Goal: Task Accomplishment & Management: Manage account settings

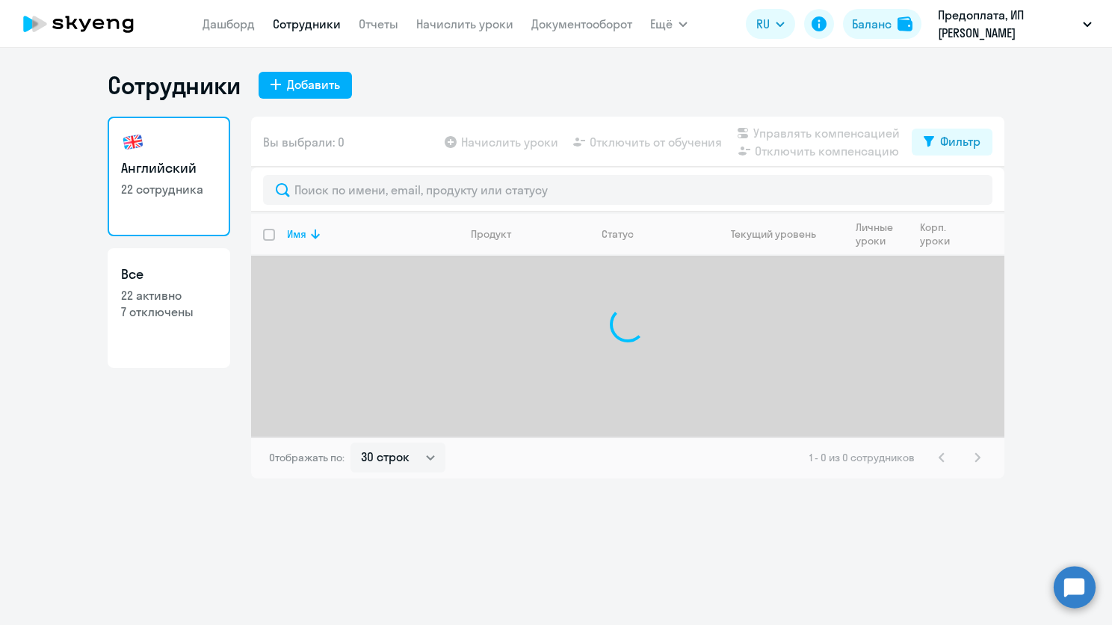
select select "30"
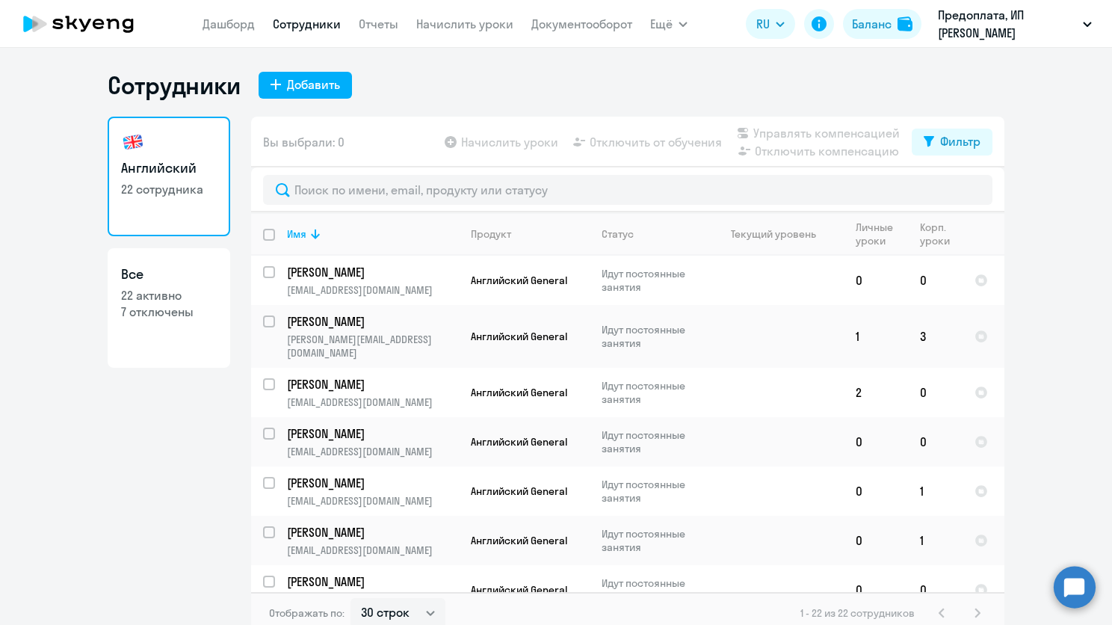
click at [299, 20] on link "Сотрудники" at bounding box center [307, 23] width 68 height 15
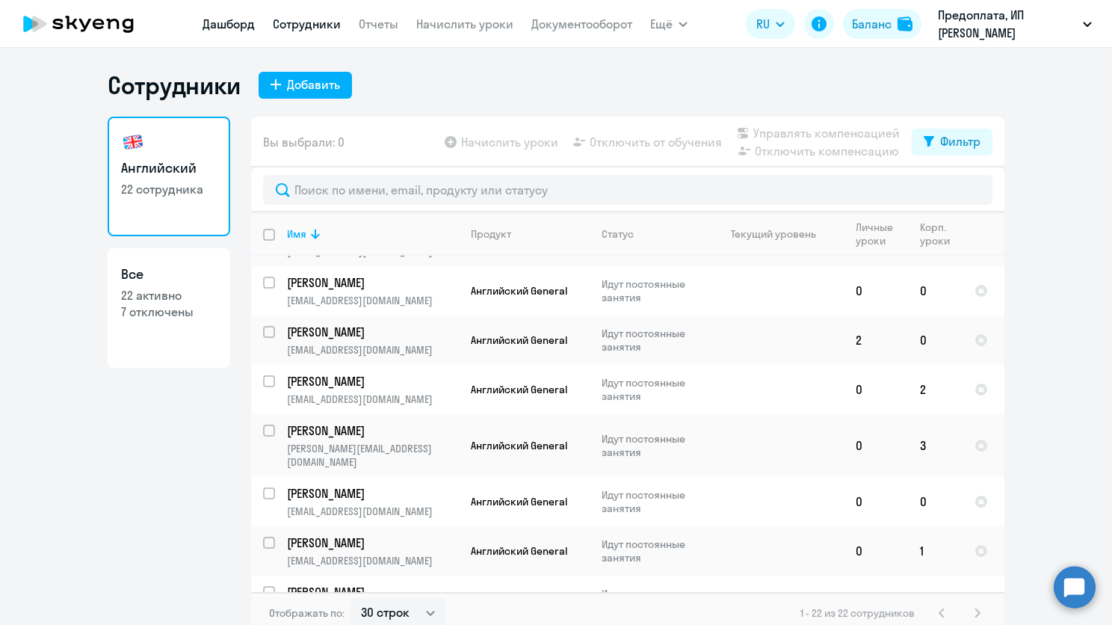
click at [247, 19] on link "Дашборд" at bounding box center [228, 23] width 52 height 15
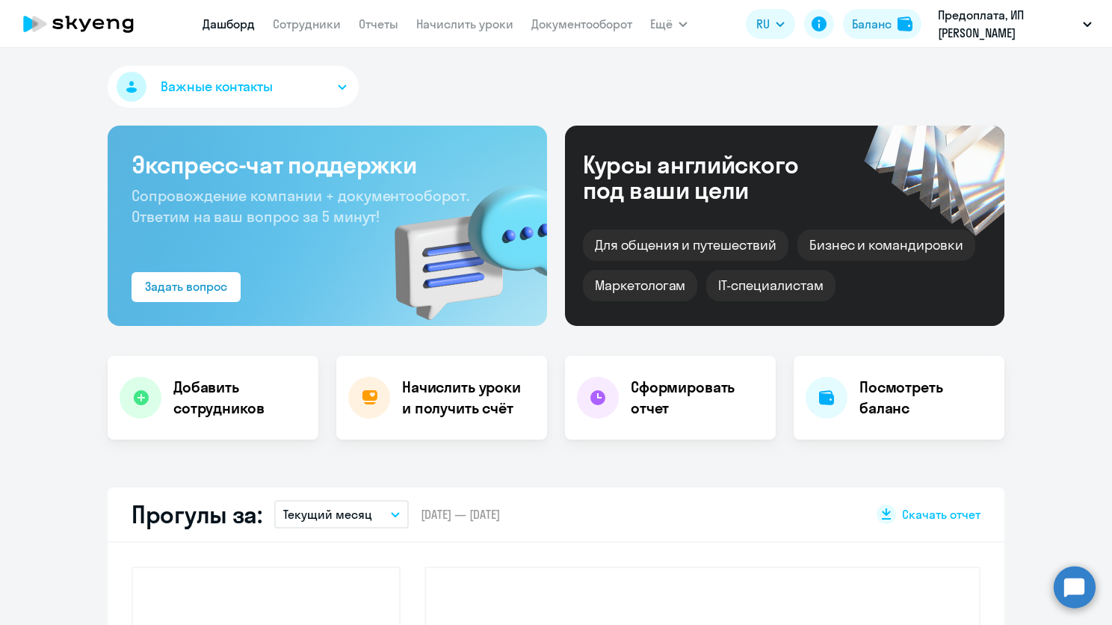
select select "30"
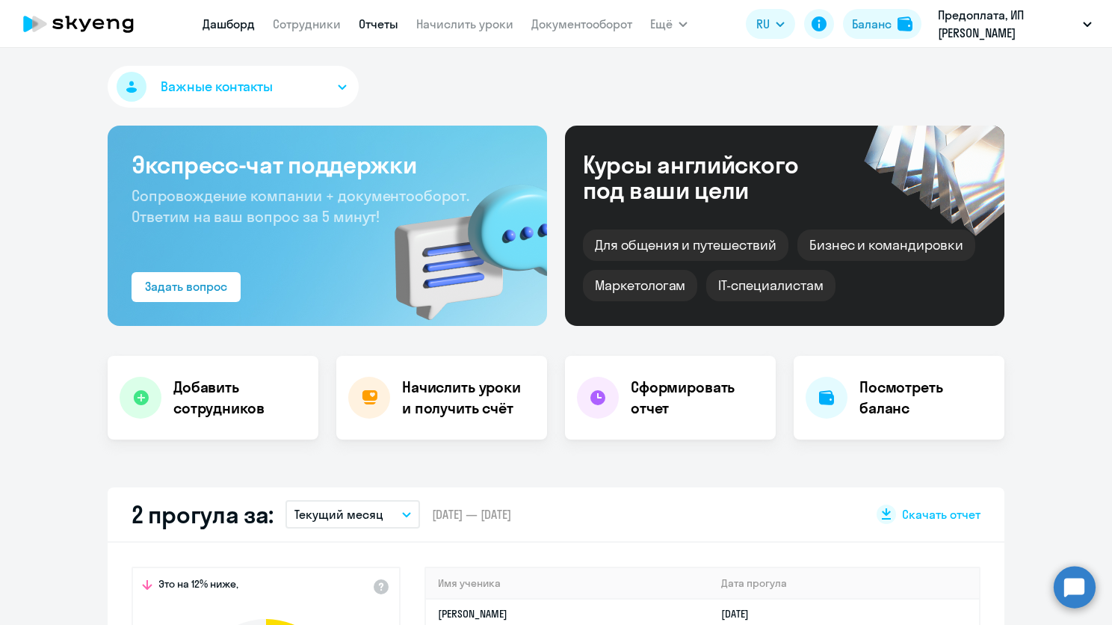
click at [376, 23] on link "Отчеты" at bounding box center [379, 23] width 40 height 15
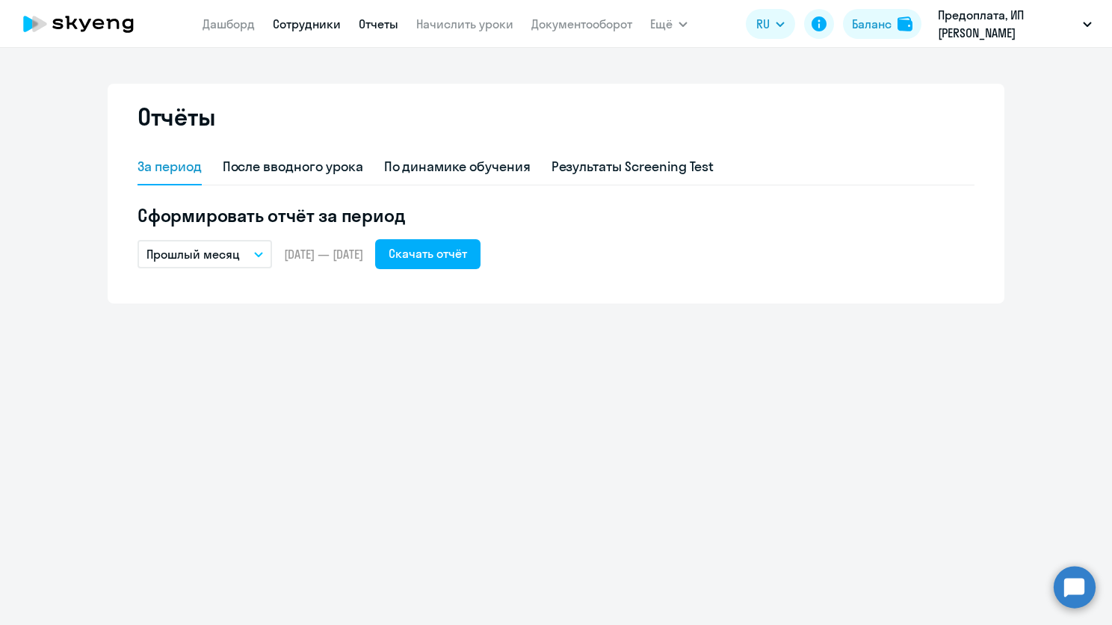
click at [323, 25] on link "Сотрудники" at bounding box center [307, 23] width 68 height 15
select select "30"
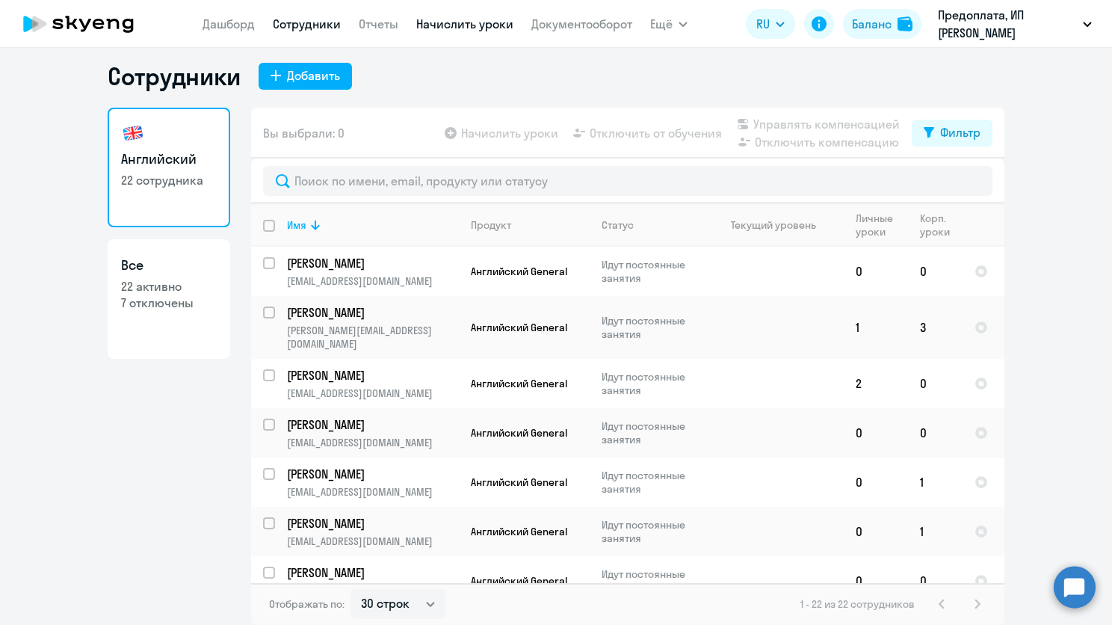
click at [430, 20] on link "Начислить уроки" at bounding box center [464, 23] width 97 height 15
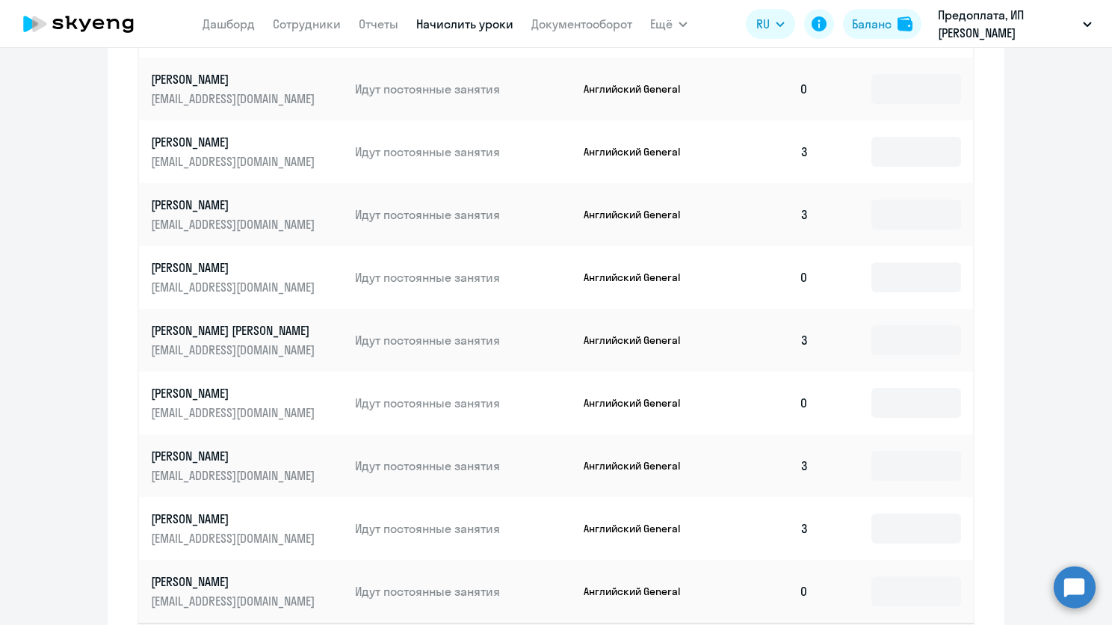
scroll to position [767, 0]
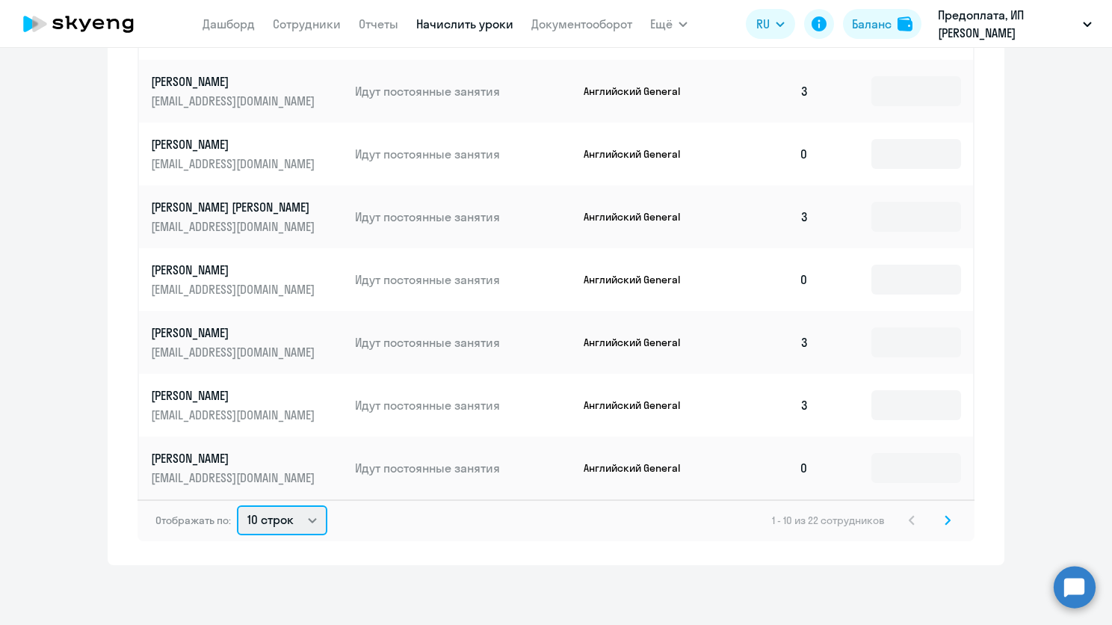
click at [303, 514] on select "10 строк 30 строк 50 строк" at bounding box center [282, 520] width 90 height 30
select select "50"
click at [237, 505] on select "10 строк 30 строк 50 строк" at bounding box center [282, 520] width 90 height 30
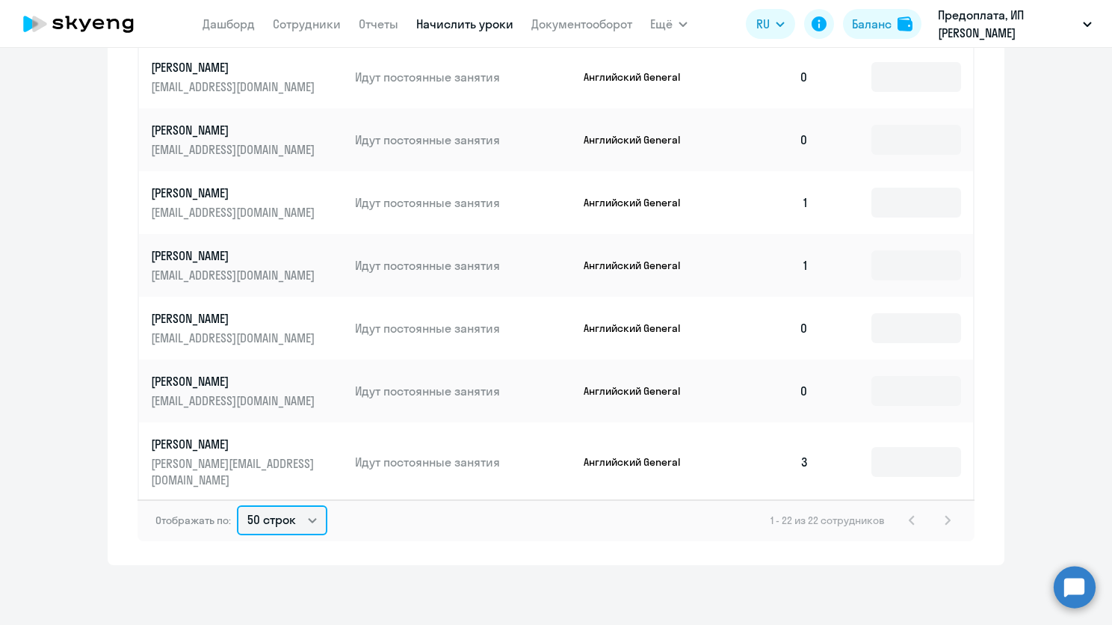
scroll to position [740, 0]
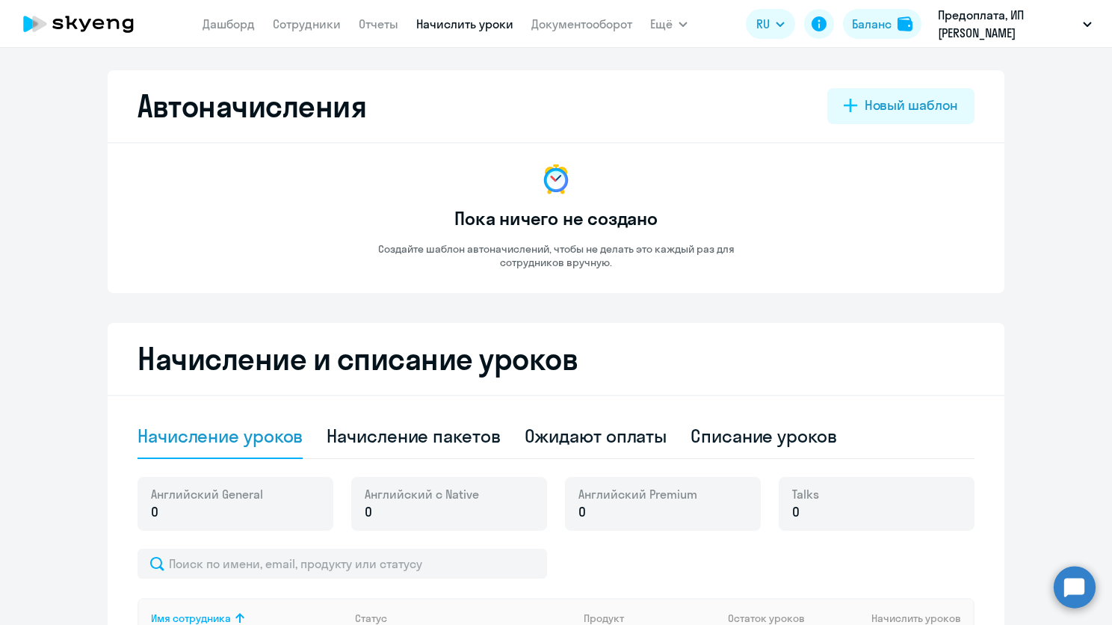
select select "10"
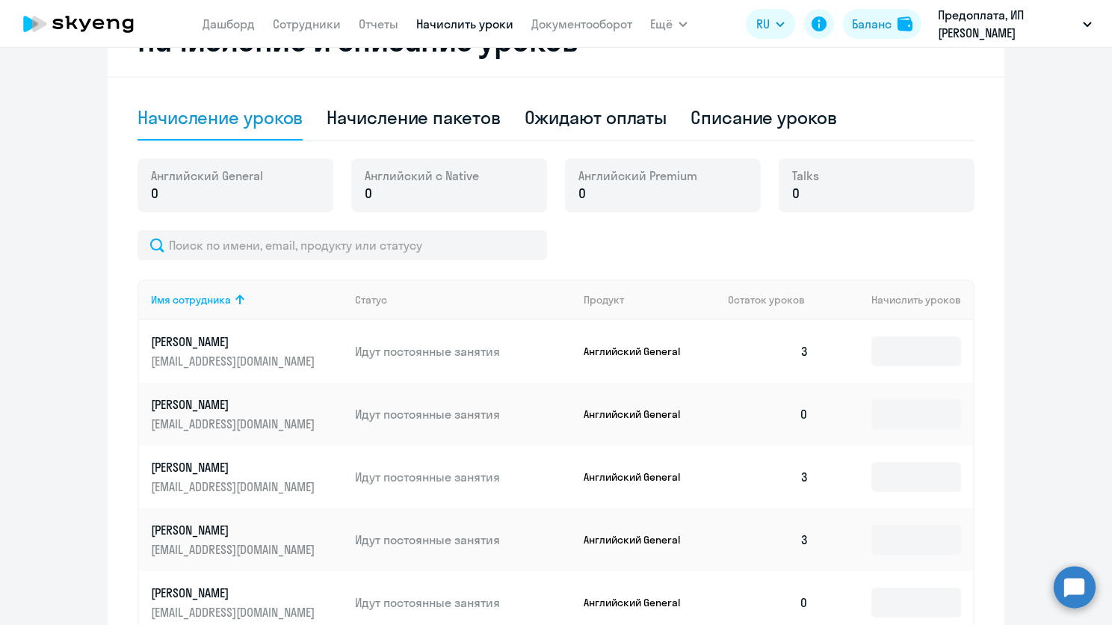
scroll to position [19, 0]
